Goal: Obtain resource: Download file/media

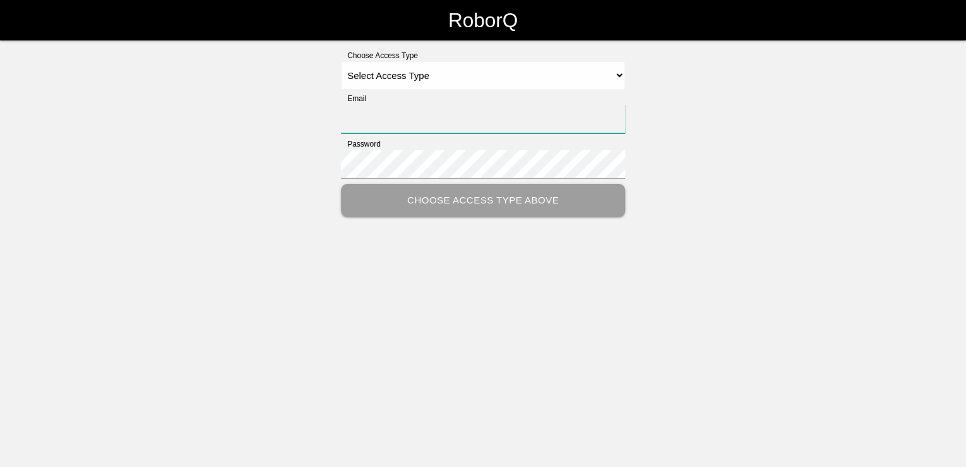
type input "[PERSON_NAME][EMAIL_ADDRESS][PERSON_NAME][DOMAIN_NAME]"
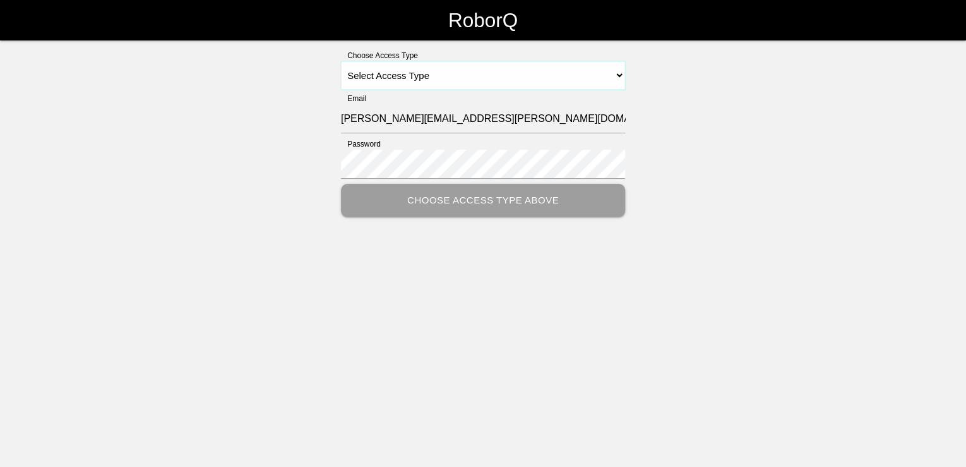
click at [619, 73] on select "Select Access Type Admin Customer Supervisor Worker" at bounding box center [483, 75] width 284 height 28
select select "Customer"
click at [341, 61] on select "Select Access Type Admin Customer Supervisor Worker" at bounding box center [483, 75] width 284 height 28
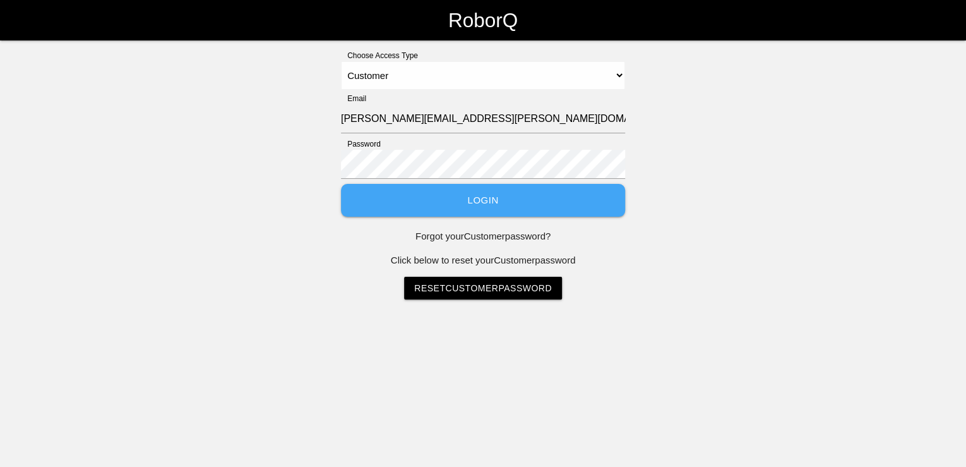
click at [505, 200] on button "Login" at bounding box center [483, 200] width 284 height 33
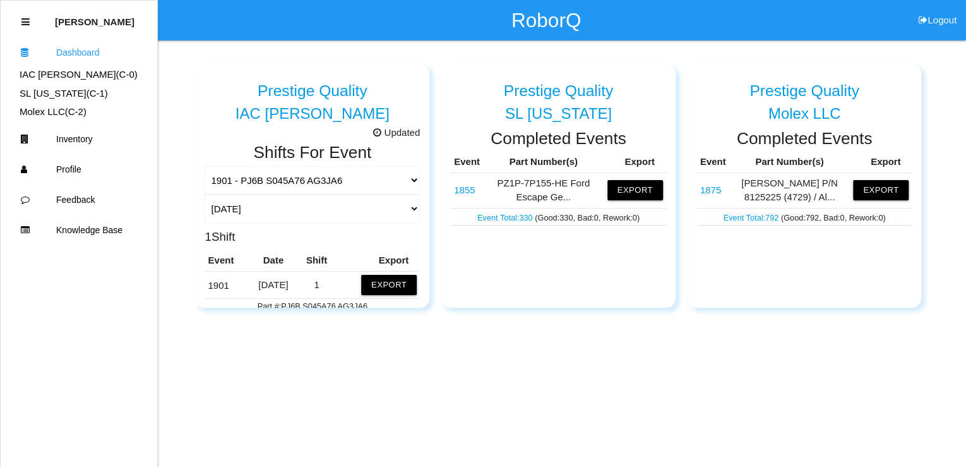
scroll to position [101, 0]
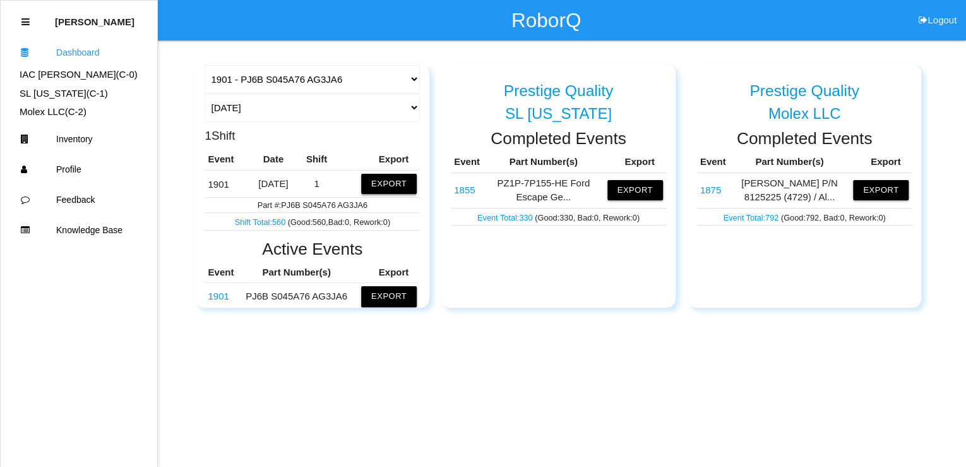
click at [389, 177] on button "Export" at bounding box center [389, 184] width 56 height 20
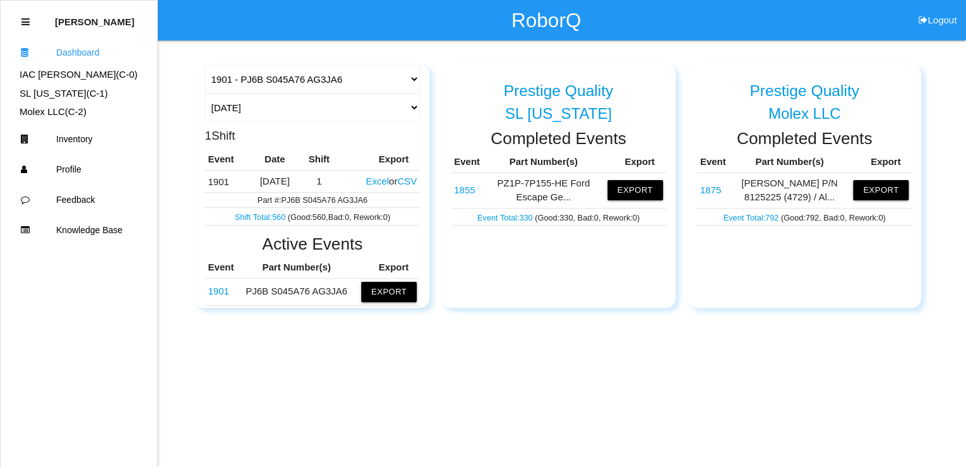
drag, startPoint x: 364, startPoint y: 179, endPoint x: 388, endPoint y: 179, distance: 24.0
click at [366, 179] on button "Excel" at bounding box center [377, 181] width 23 height 11
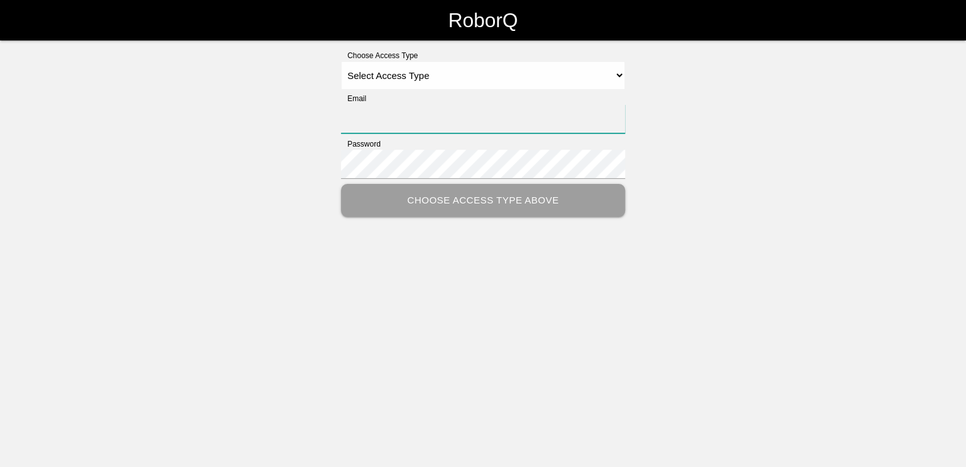
type input "[PERSON_NAME][EMAIL_ADDRESS][PERSON_NAME][DOMAIN_NAME]"
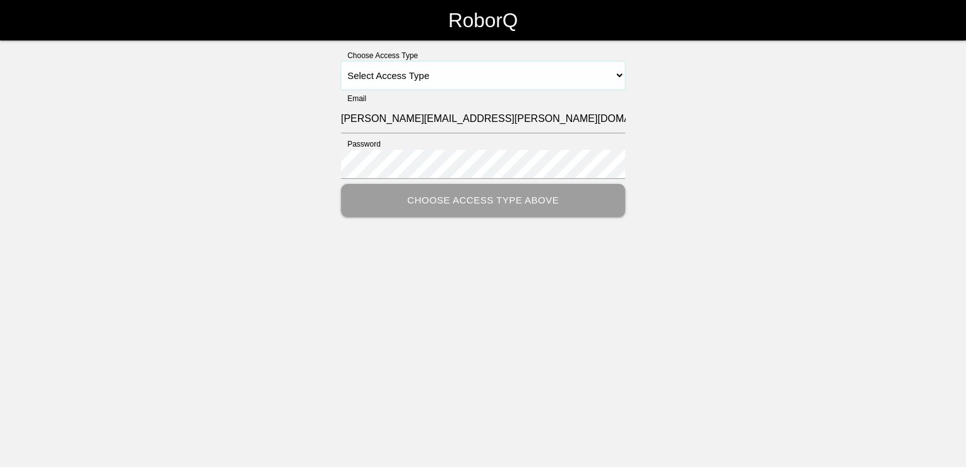
click at [618, 69] on select "Select Access Type Admin Customer Supervisor Worker" at bounding box center [483, 75] width 284 height 28
select select "Customer"
click at [341, 61] on select "Select Access Type Admin Customer Supervisor Worker" at bounding box center [483, 75] width 284 height 28
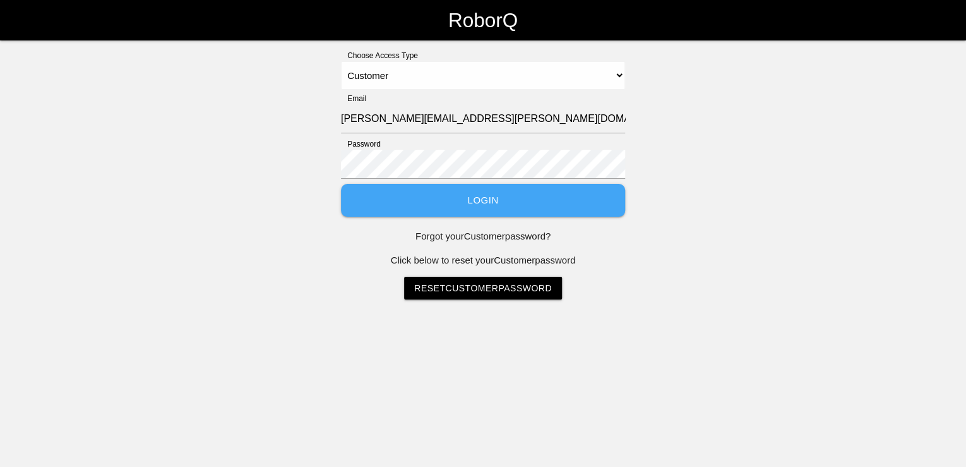
click at [490, 203] on button "Login" at bounding box center [483, 200] width 284 height 33
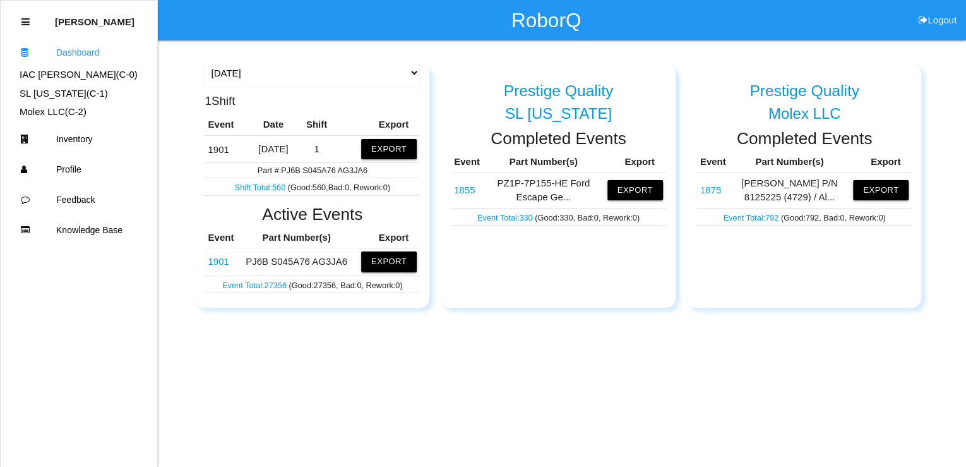
scroll to position [202, 0]
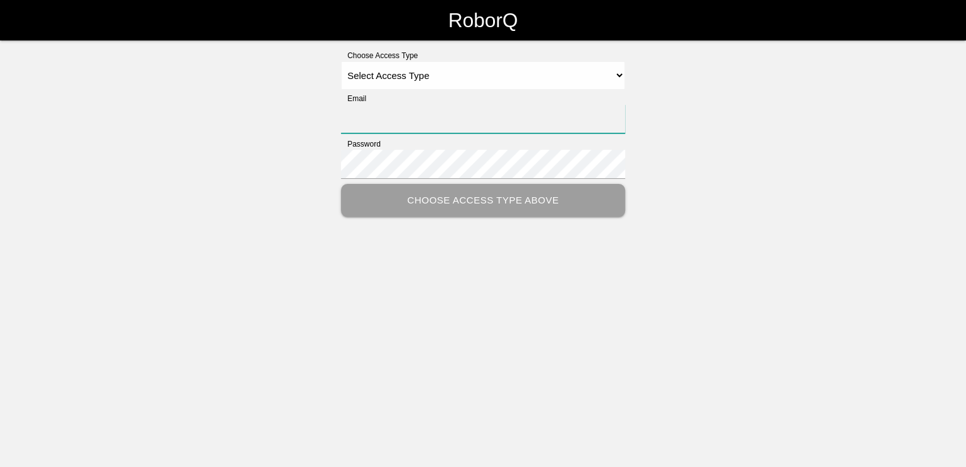
type input "[PERSON_NAME][EMAIL_ADDRESS][PERSON_NAME][DOMAIN_NAME]"
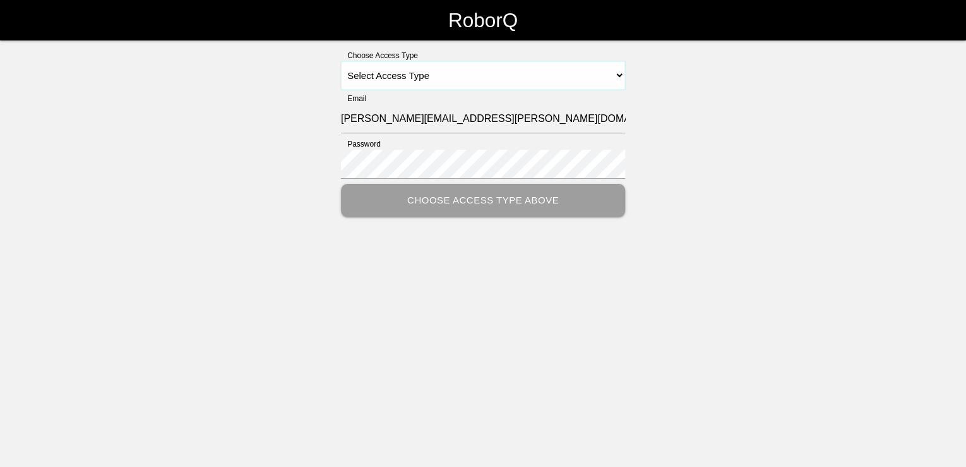
click at [474, 71] on select "Select Access Type Admin Customer Supervisor Worker" at bounding box center [483, 75] width 284 height 28
select select "Customer"
click at [341, 61] on select "Select Access Type Admin Customer Supervisor Worker" at bounding box center [483, 75] width 284 height 28
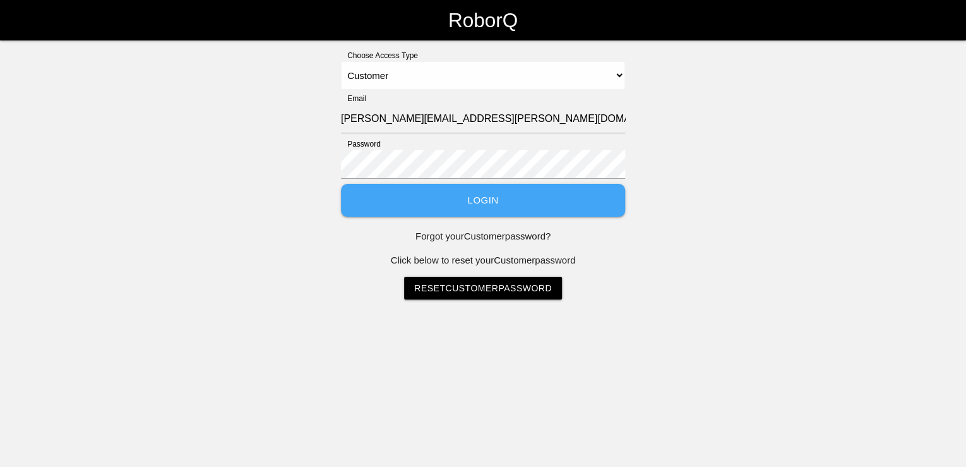
click at [486, 199] on button "Login" at bounding box center [483, 200] width 284 height 33
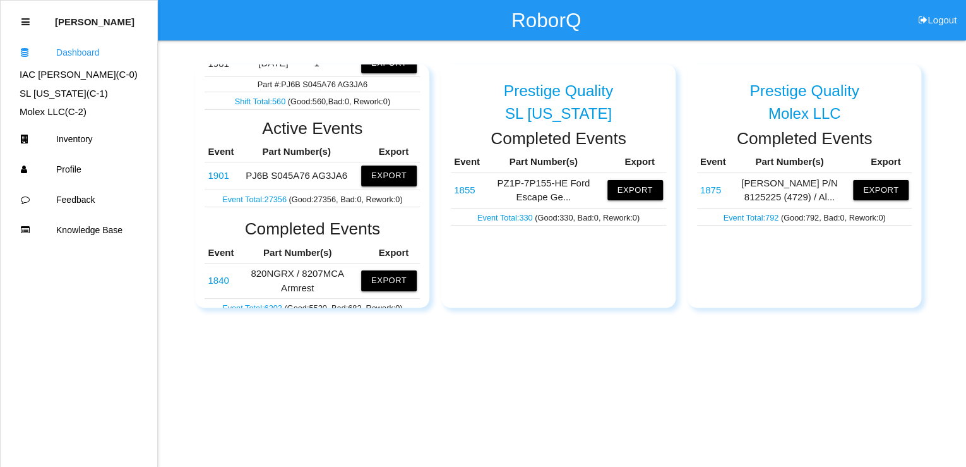
scroll to position [253, 0]
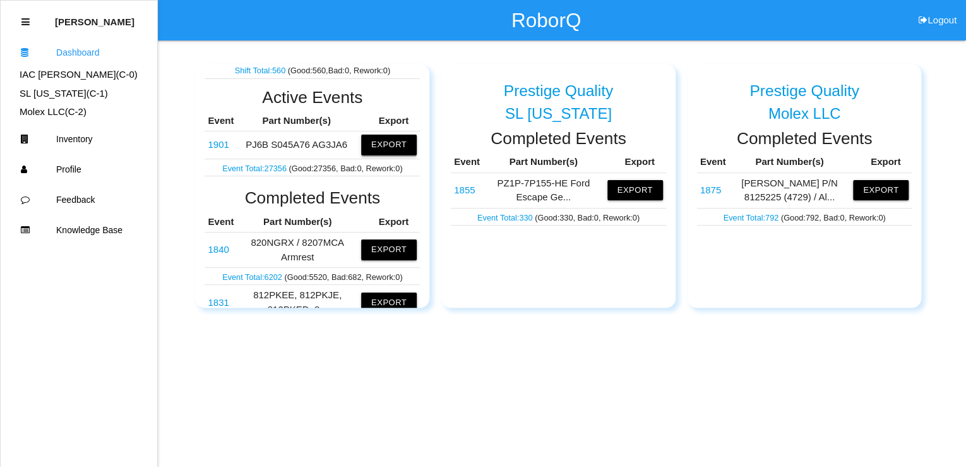
click at [371, 145] on button "Export" at bounding box center [389, 145] width 56 height 20
click at [366, 145] on button "Excel" at bounding box center [377, 145] width 23 height 11
